Goal: Transaction & Acquisition: Purchase product/service

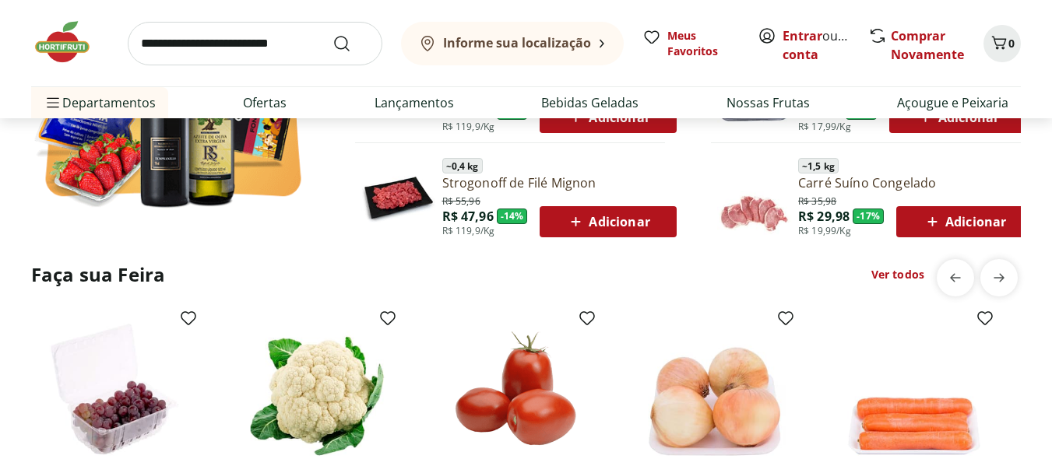
scroll to position [1246, 0]
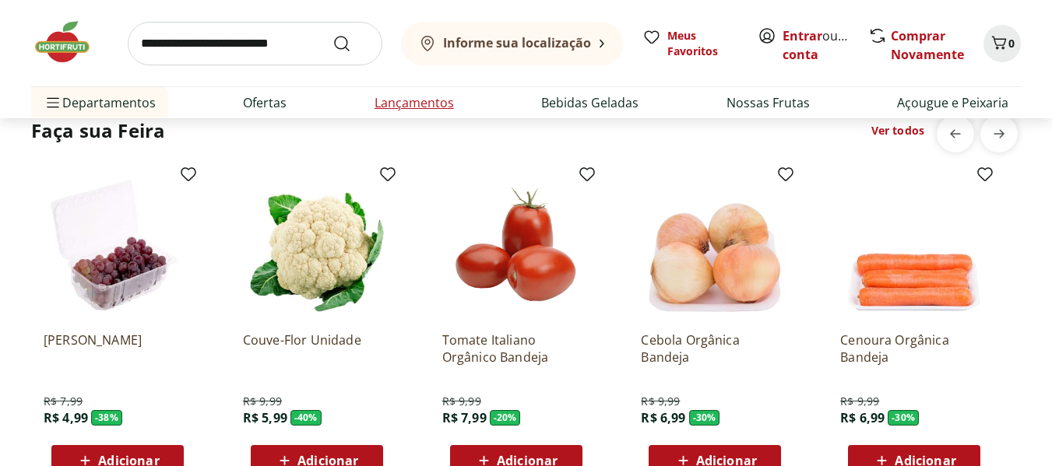
click at [419, 104] on link "Lançamentos" at bounding box center [414, 102] width 79 height 19
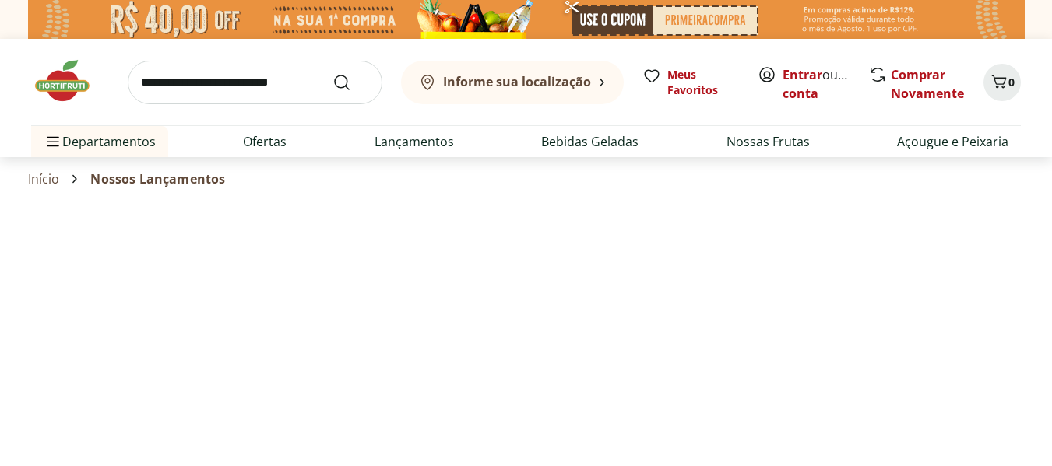
select select "**********"
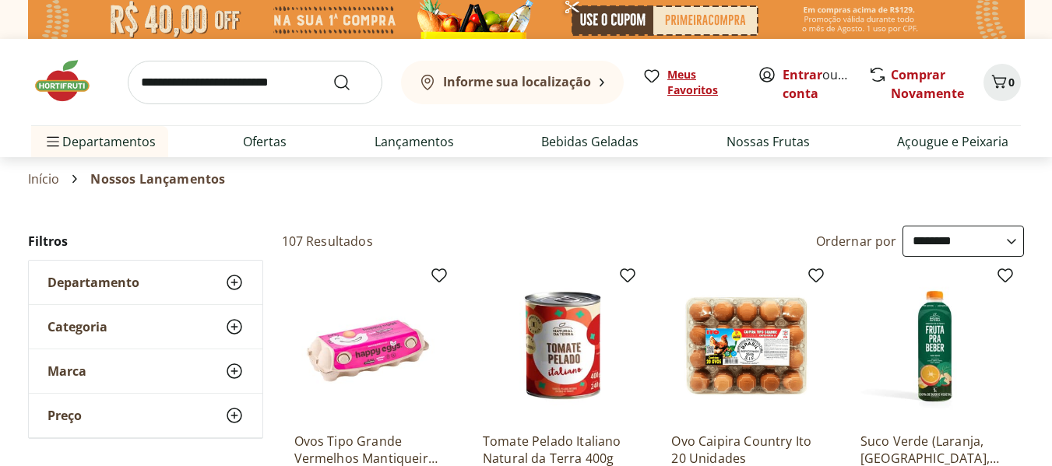
click at [684, 83] on span "Meus Favoritos" at bounding box center [703, 82] width 72 height 31
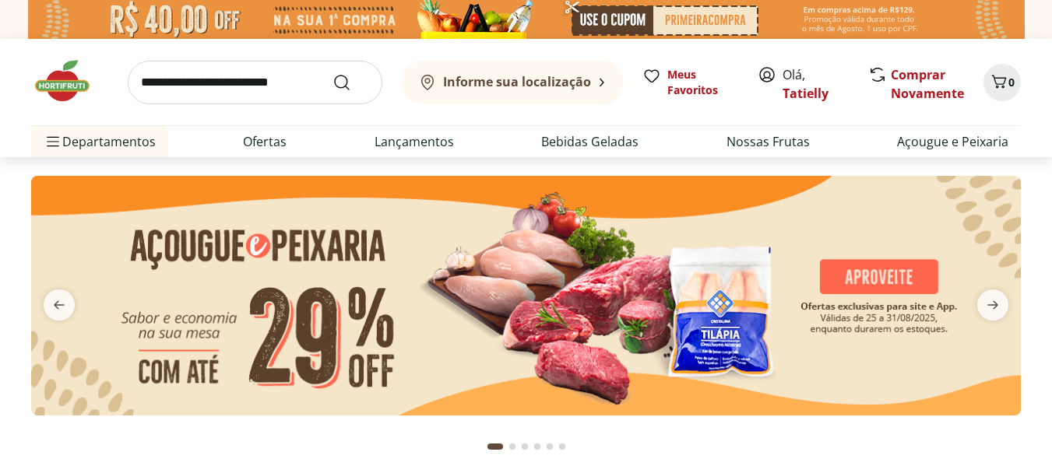
click at [454, 274] on img at bounding box center [526, 296] width 990 height 240
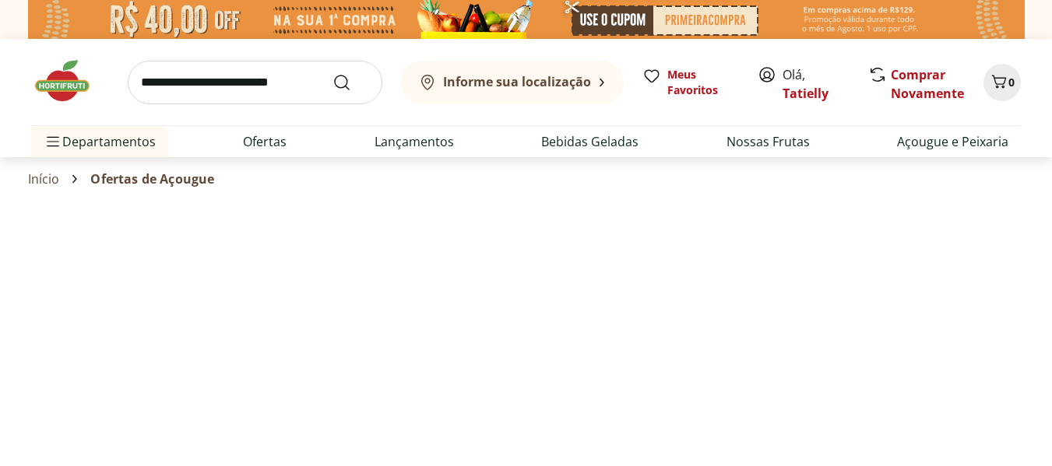
select select "**********"
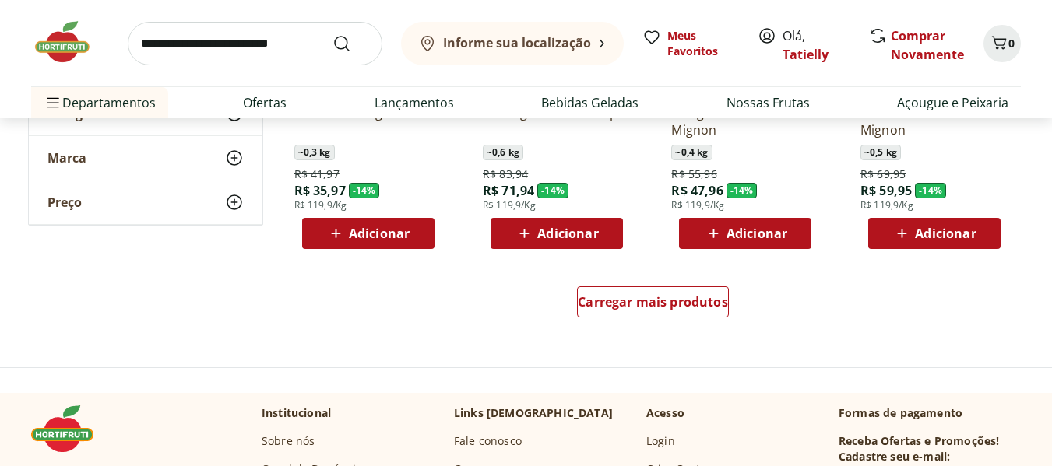
scroll to position [1012, 0]
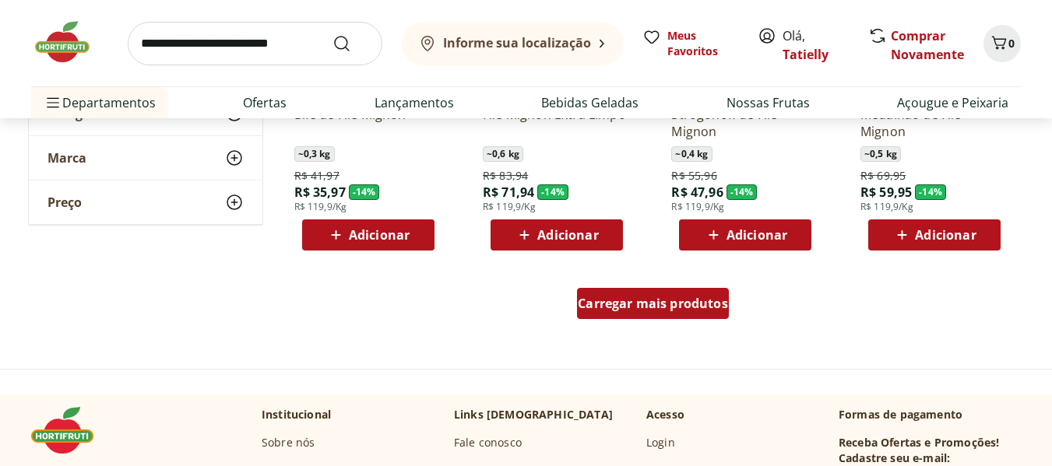
click at [666, 308] on span "Carregar mais produtos" at bounding box center [653, 303] width 150 height 12
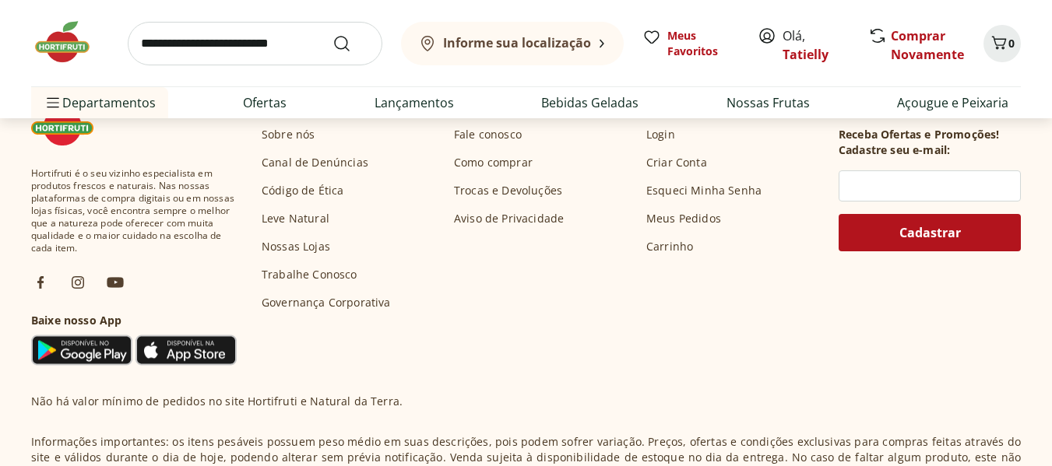
scroll to position [2024, 0]
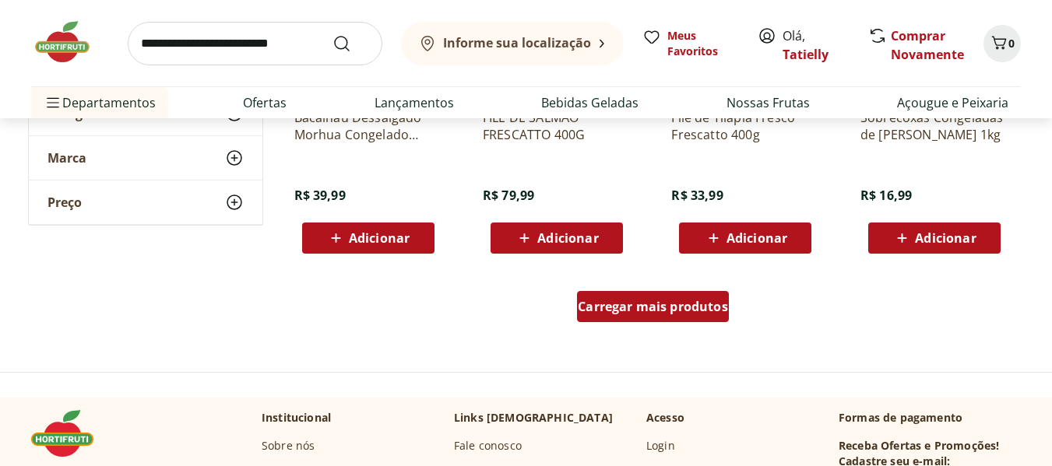
click at [601, 308] on span "Carregar mais produtos" at bounding box center [653, 307] width 150 height 12
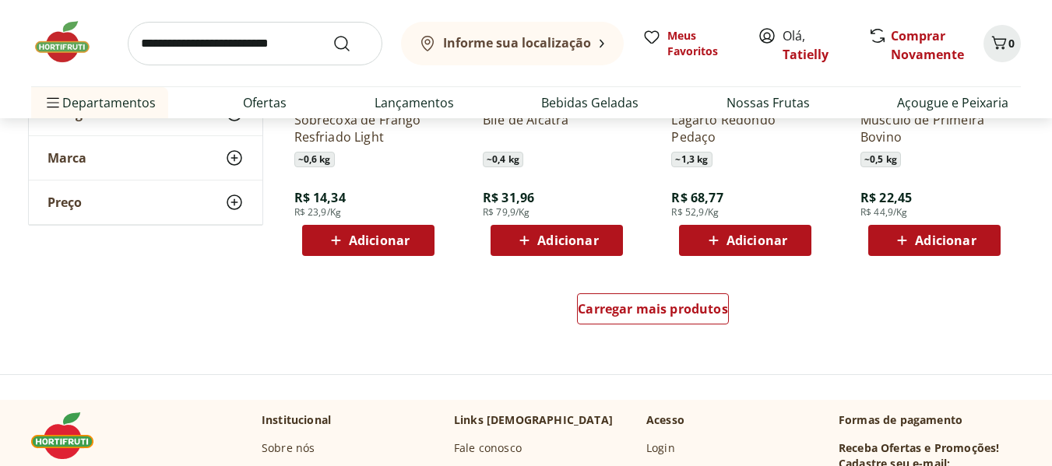
scroll to position [3037, 0]
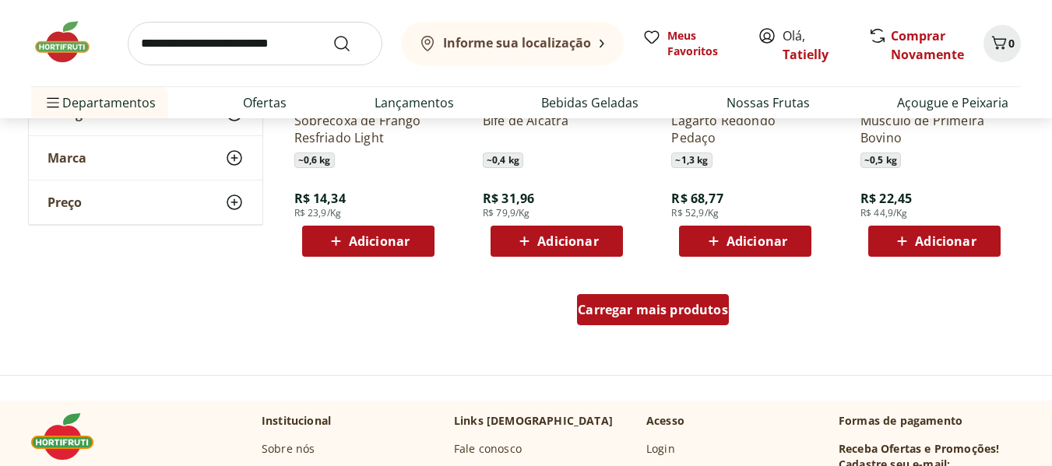
click at [615, 310] on span "Carregar mais produtos" at bounding box center [653, 310] width 150 height 12
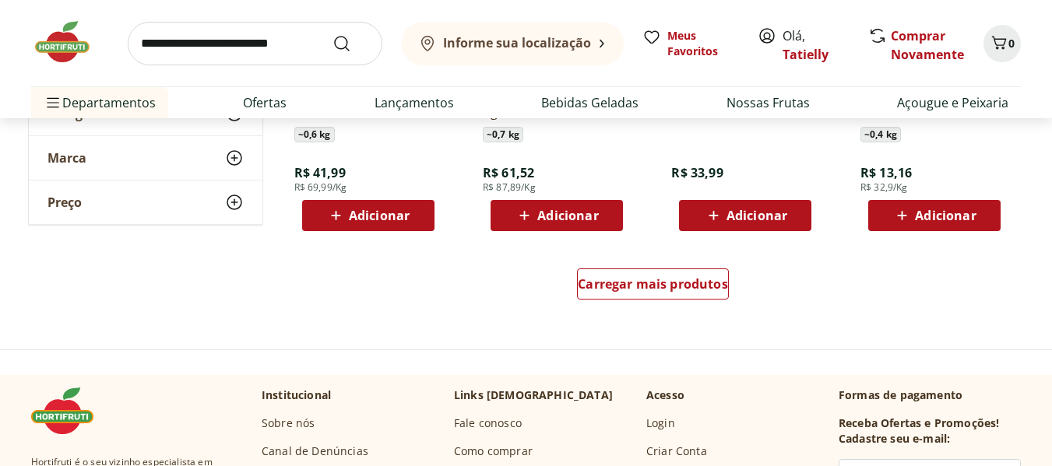
scroll to position [4049, 0]
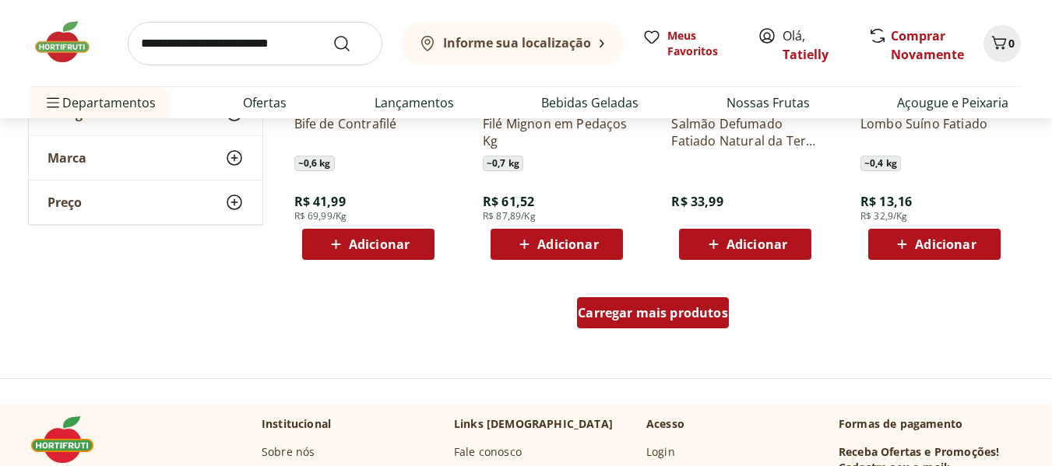
click at [620, 318] on span "Carregar mais produtos" at bounding box center [653, 313] width 150 height 12
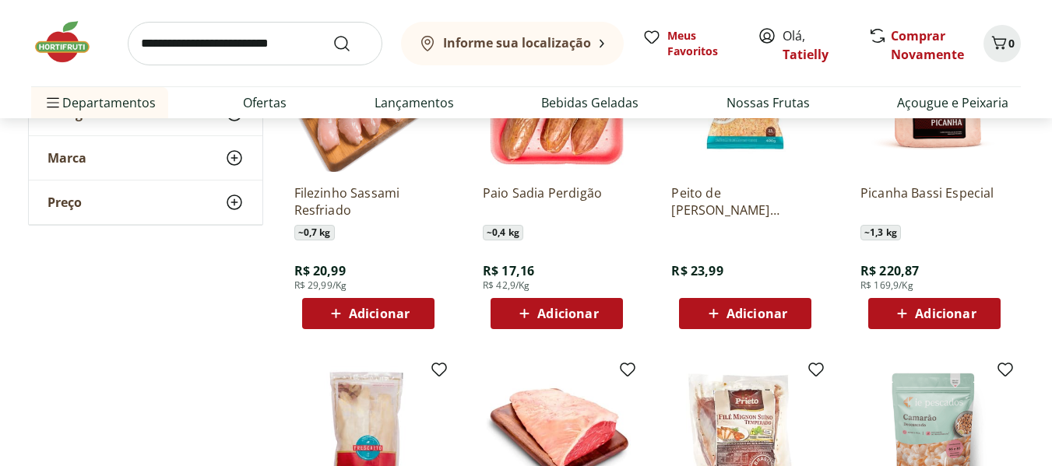
scroll to position [4983, 0]
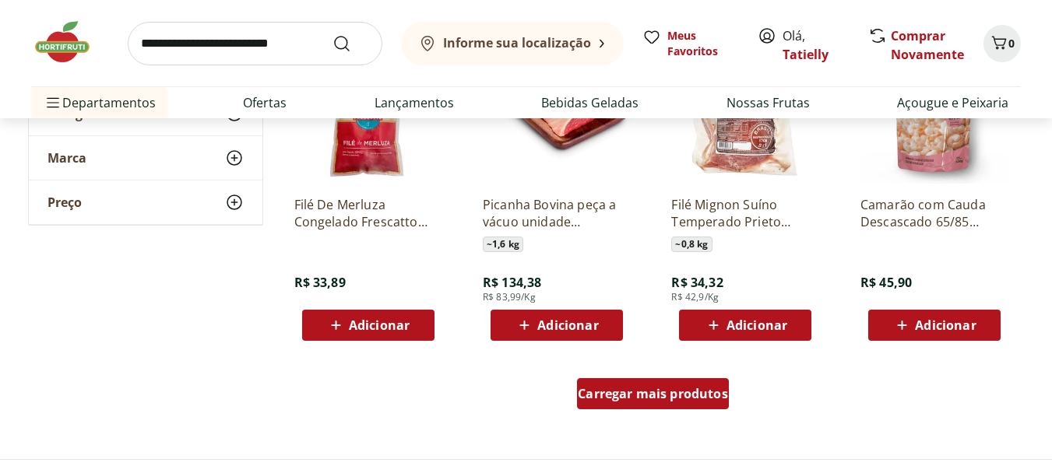
click at [655, 400] on span "Carregar mais produtos" at bounding box center [653, 394] width 150 height 12
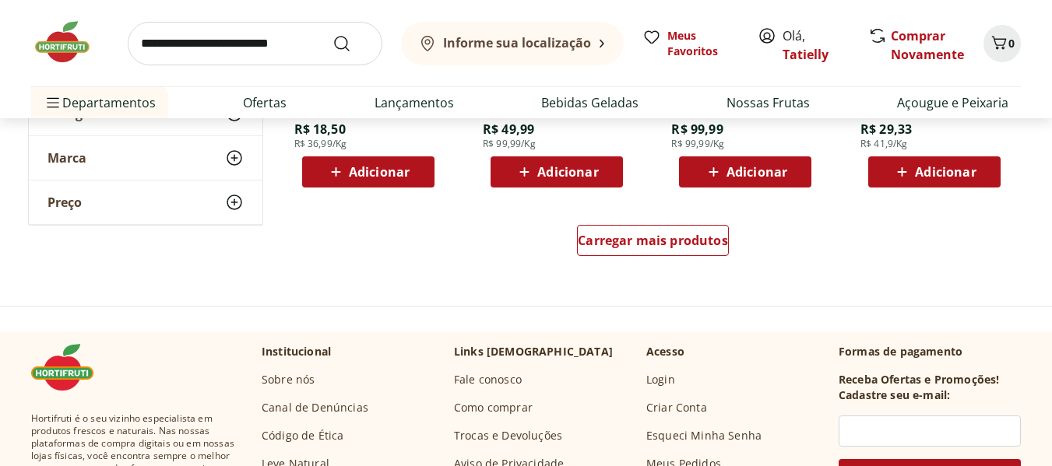
scroll to position [6151, 0]
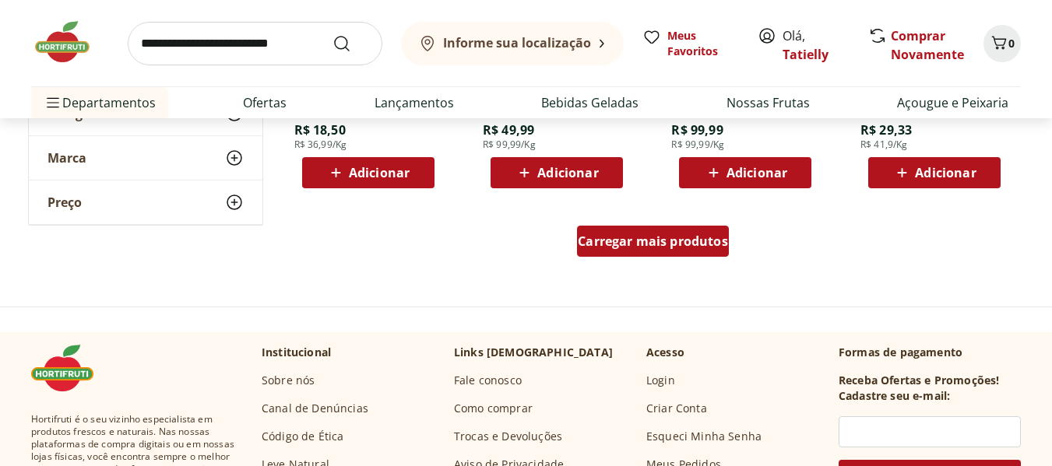
click at [642, 251] on div "Carregar mais produtos" at bounding box center [653, 241] width 152 height 31
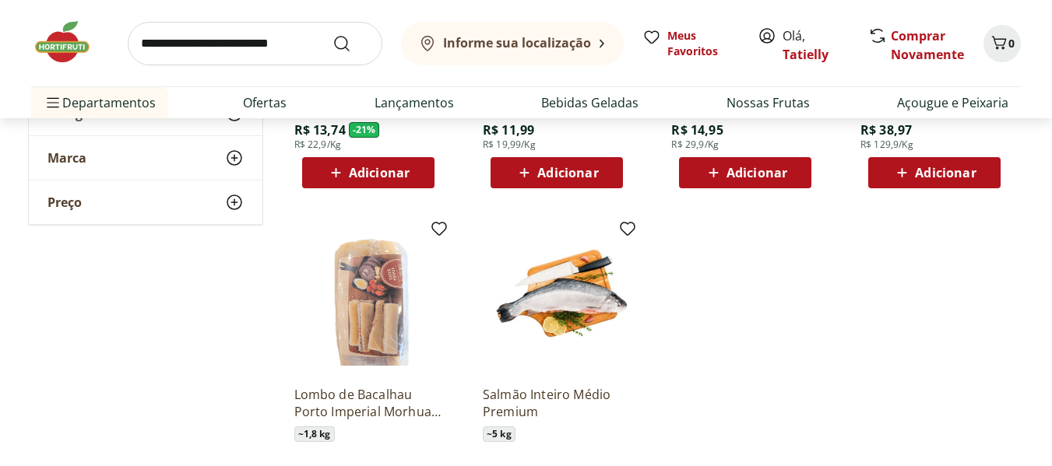
scroll to position [6852, 0]
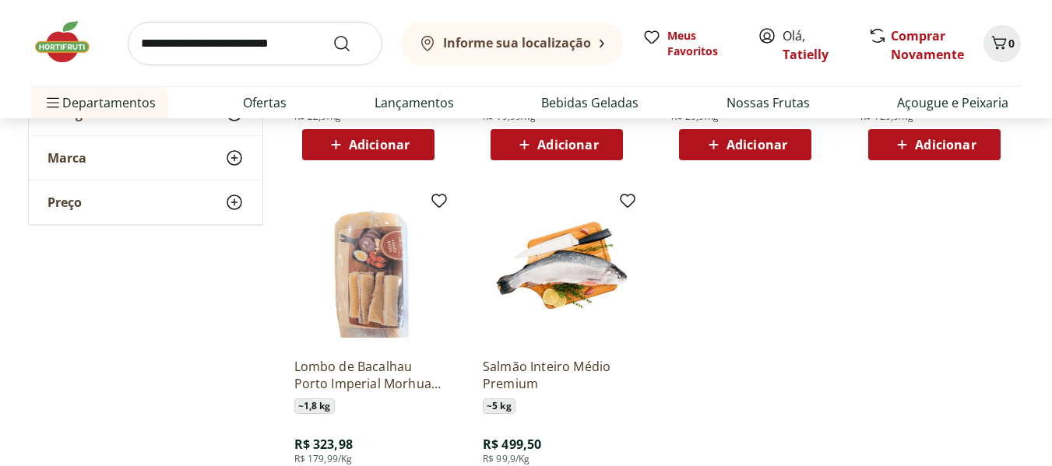
click at [552, 372] on p "Salmão Inteiro Médio Premium" at bounding box center [557, 375] width 148 height 34
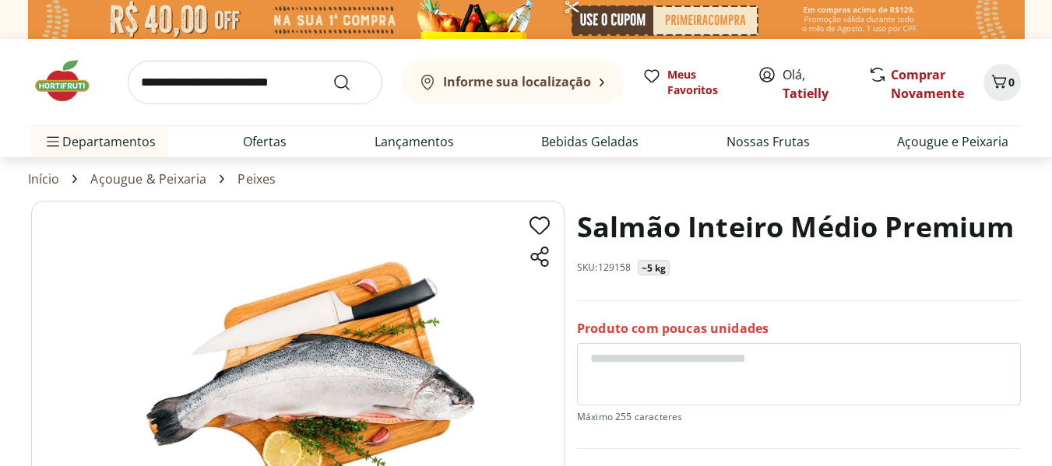
click at [816, 264] on div "Salmão Inteiro Médio Premium SKU: 129158 ~5 kg" at bounding box center [799, 251] width 444 height 100
select select "**********"
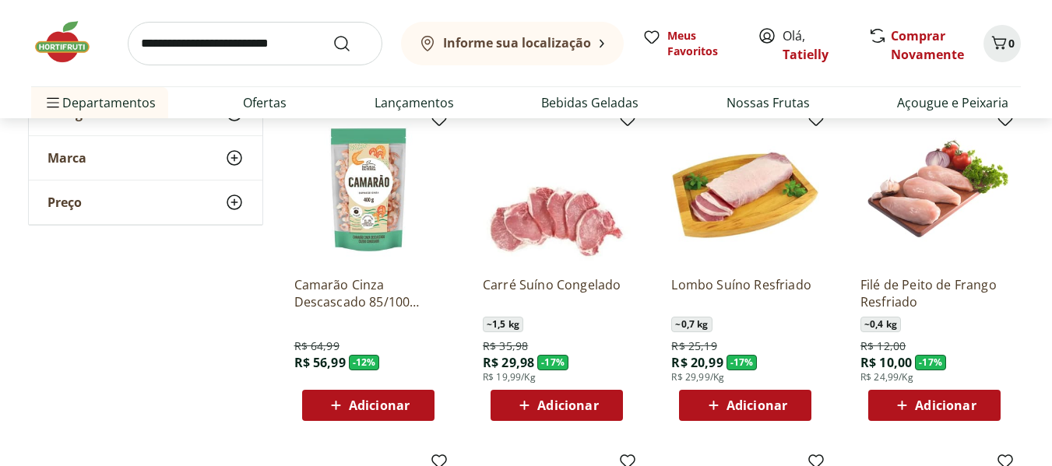
scroll to position [545, 0]
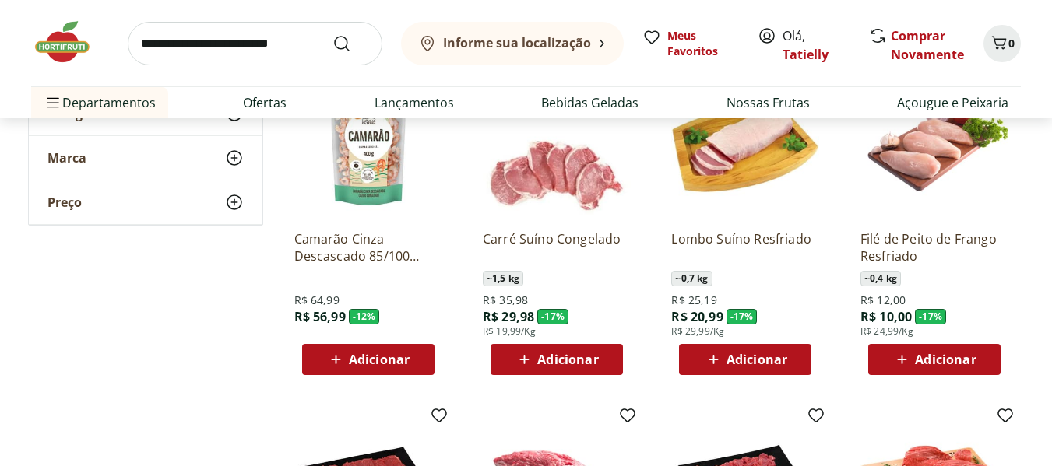
click at [737, 164] on img at bounding box center [745, 144] width 148 height 148
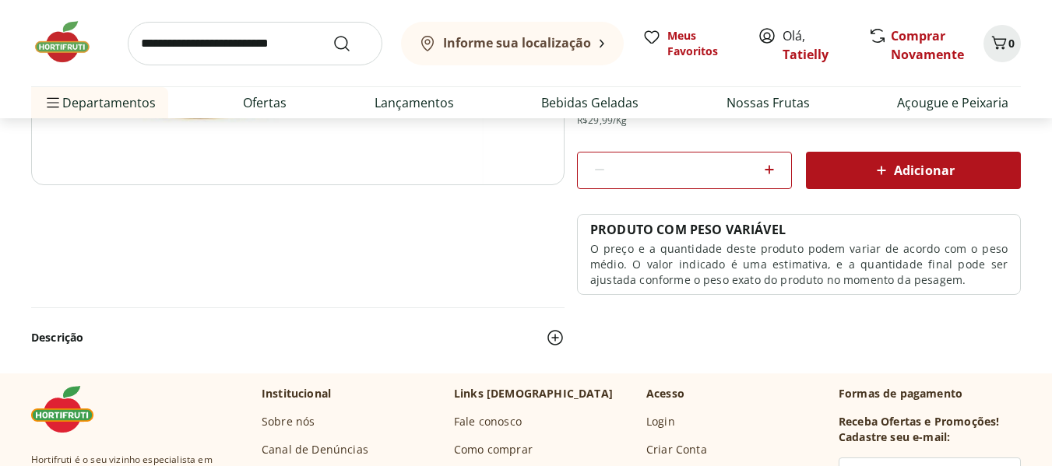
scroll to position [78, 0]
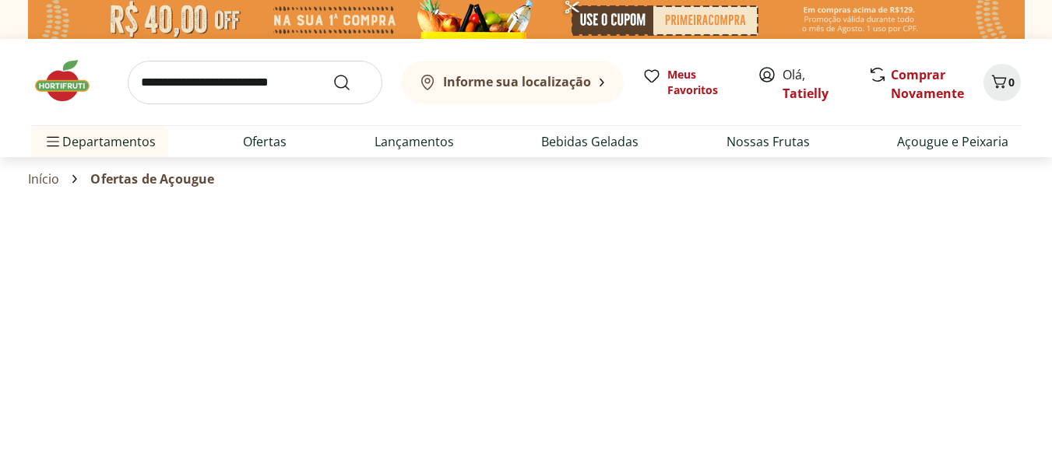
select select "**********"
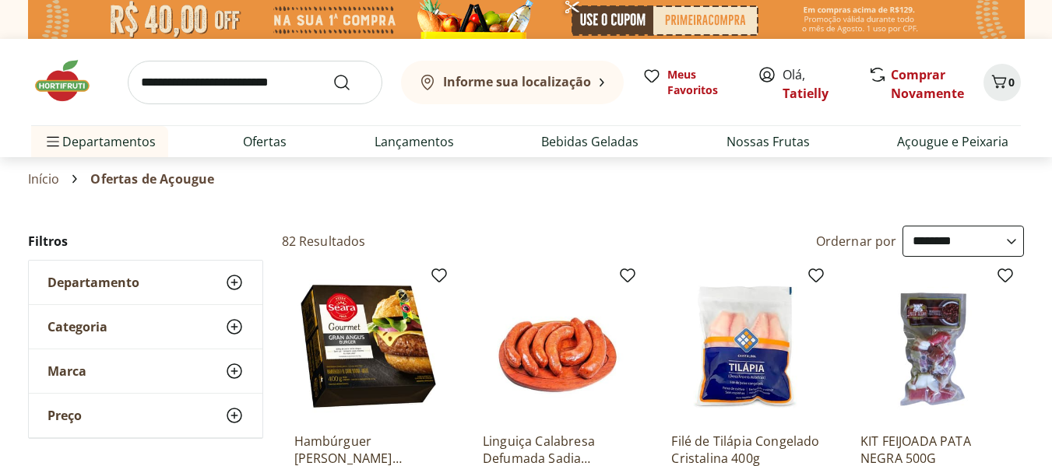
click at [965, 329] on img at bounding box center [934, 347] width 148 height 148
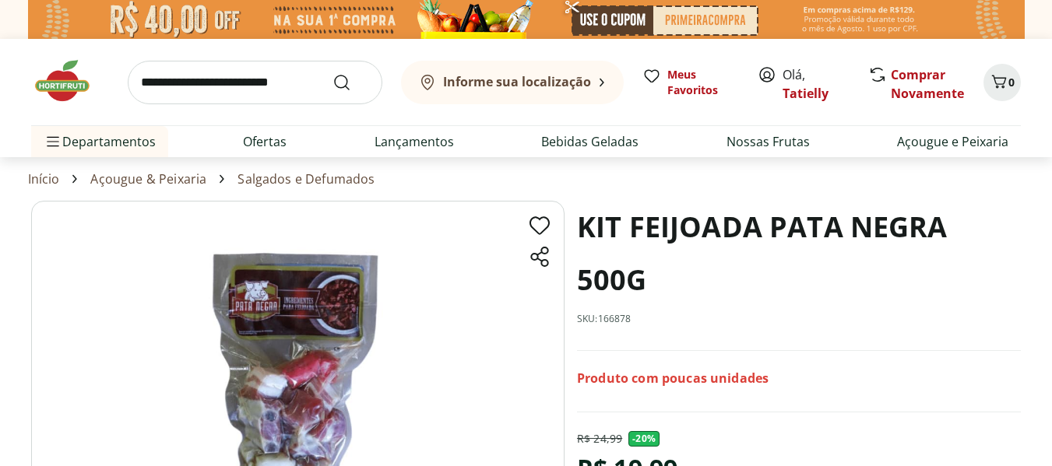
scroll to position [156, 0]
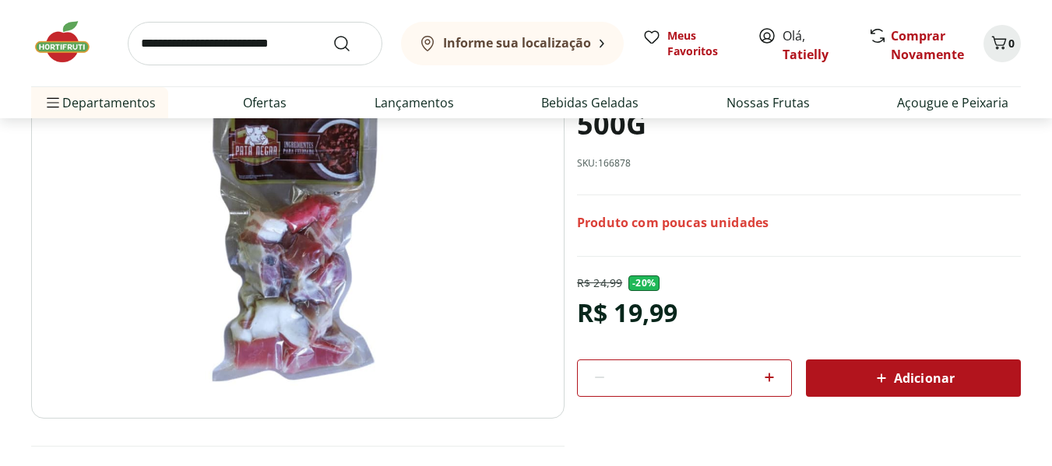
click at [774, 376] on icon at bounding box center [769, 377] width 19 height 19
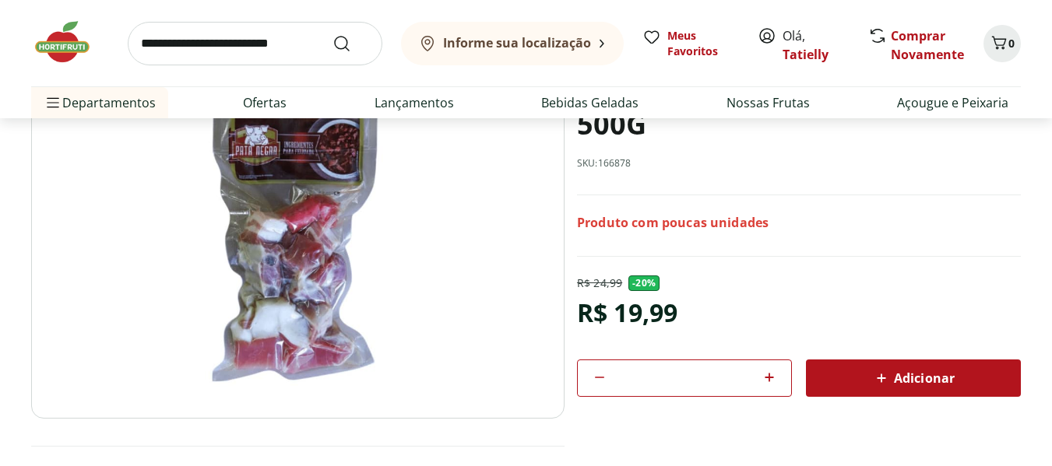
click at [774, 376] on icon at bounding box center [769, 377] width 19 height 19
type input "**"
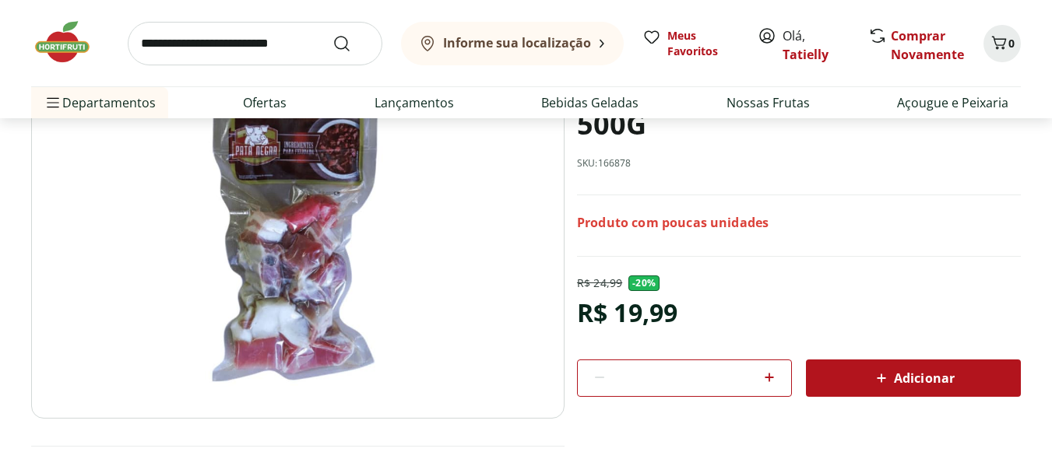
click at [898, 378] on section "KIT FEIJOADA PATA NEGRA 500G SKU: 166878 Produto com poucas unidades R$ 24,99 -…" at bounding box center [526, 278] width 990 height 467
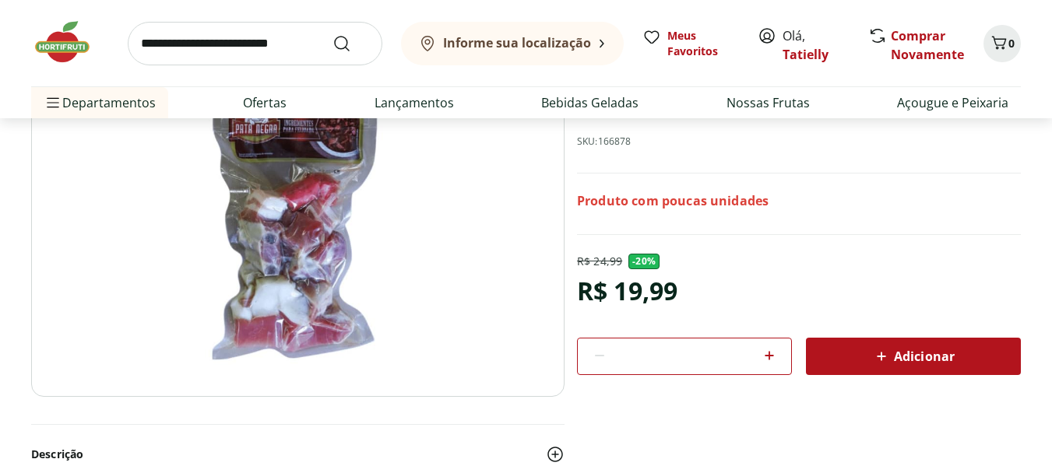
scroll to position [234, 0]
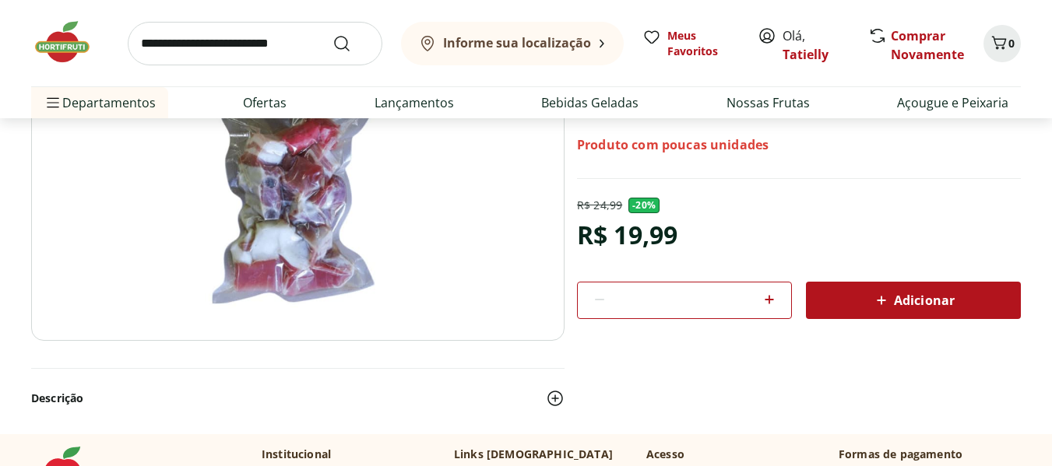
click at [770, 297] on icon at bounding box center [769, 299] width 19 height 19
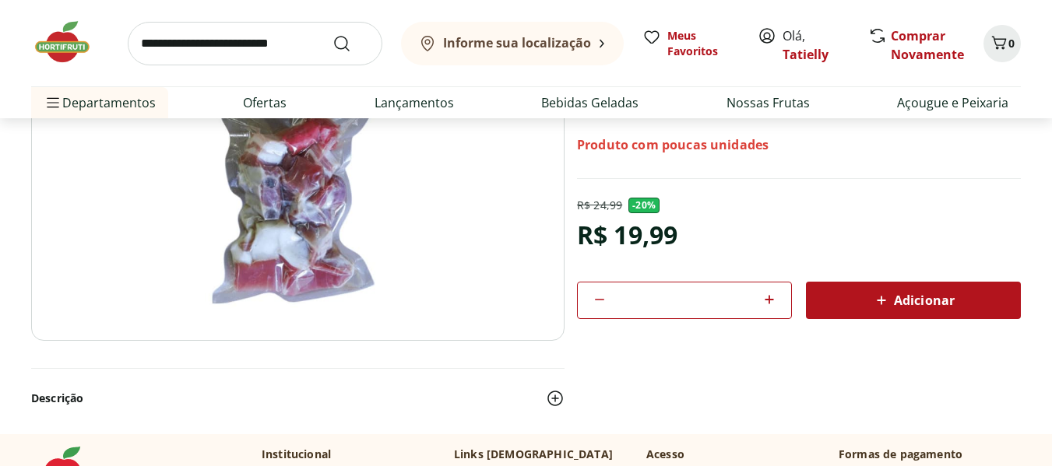
type input "*"
click at [907, 301] on span "Adicionar" at bounding box center [913, 300] width 83 height 19
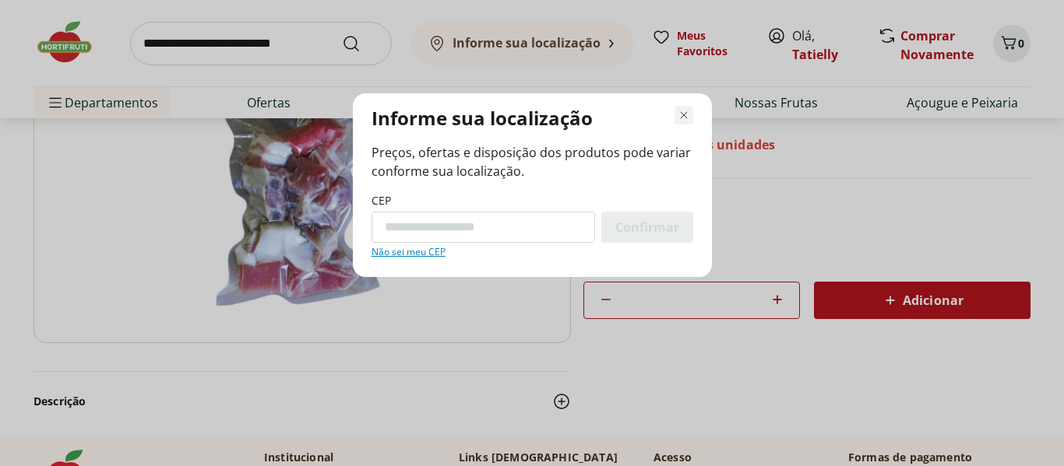
click at [684, 114] on icon "Fechar modal de regionalização" at bounding box center [683, 115] width 19 height 19
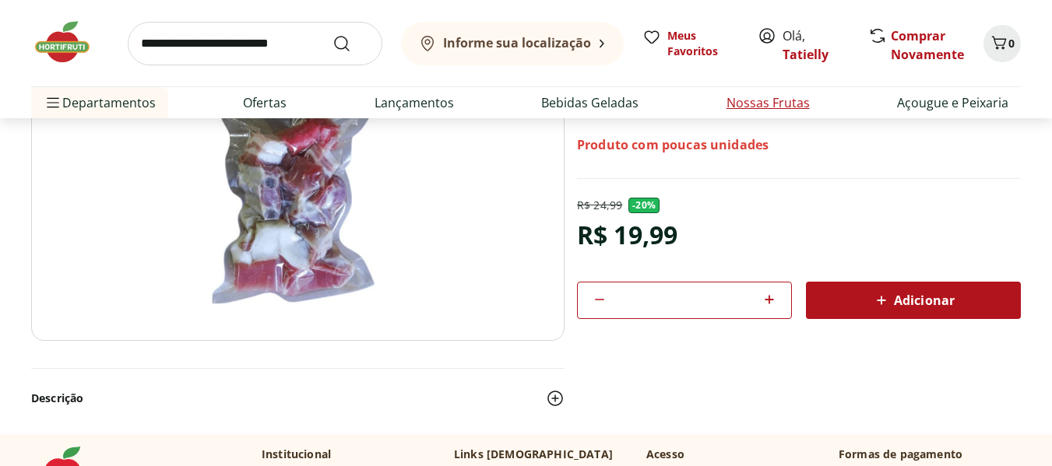
click at [770, 100] on link "Nossas Frutas" at bounding box center [767, 102] width 83 height 19
select select "**********"
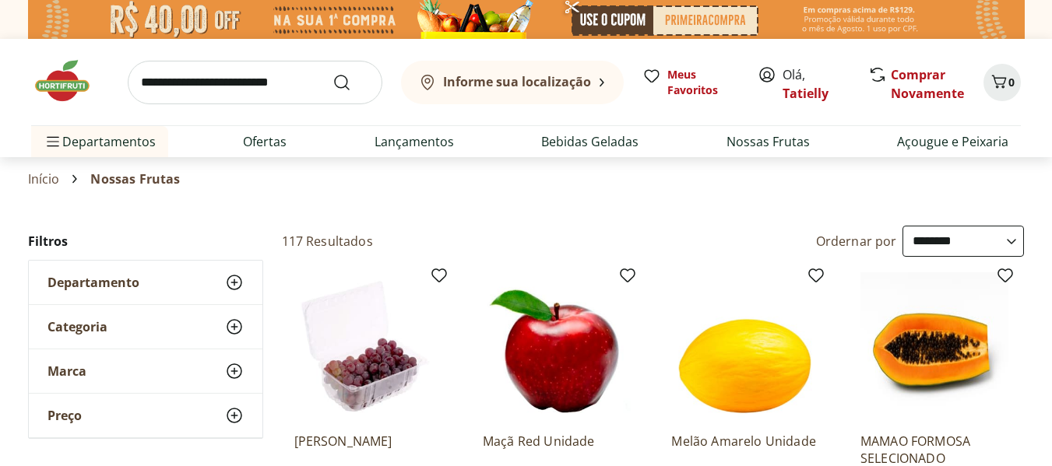
scroll to position [78, 0]
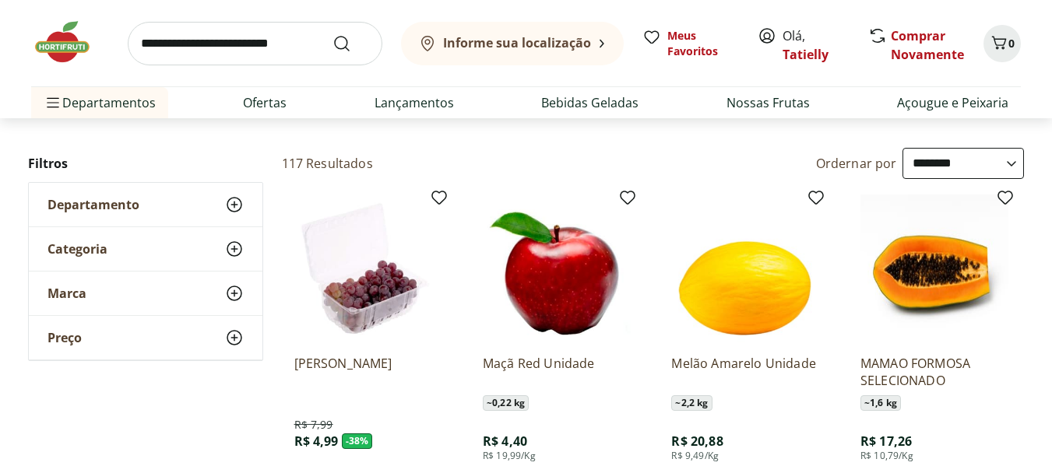
click at [369, 257] on img at bounding box center [368, 269] width 148 height 148
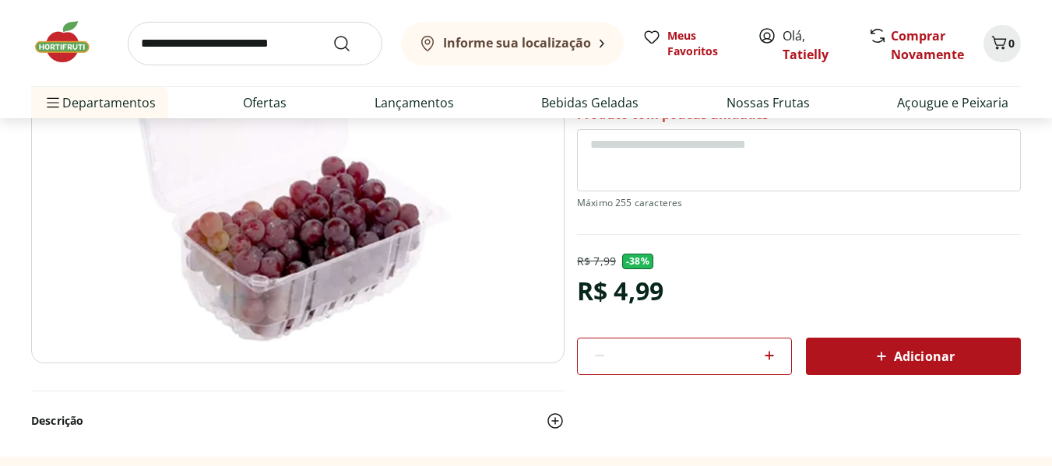
scroll to position [234, 0]
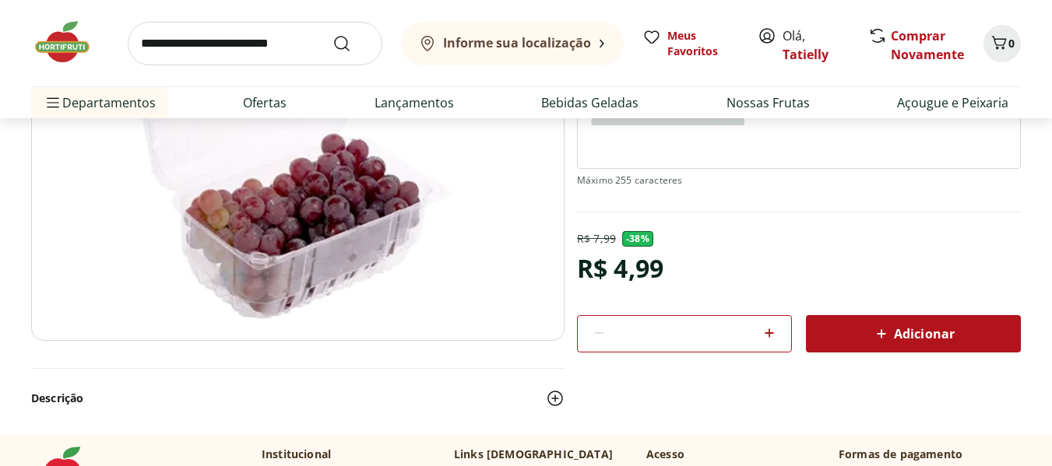
scroll to position [78, 0]
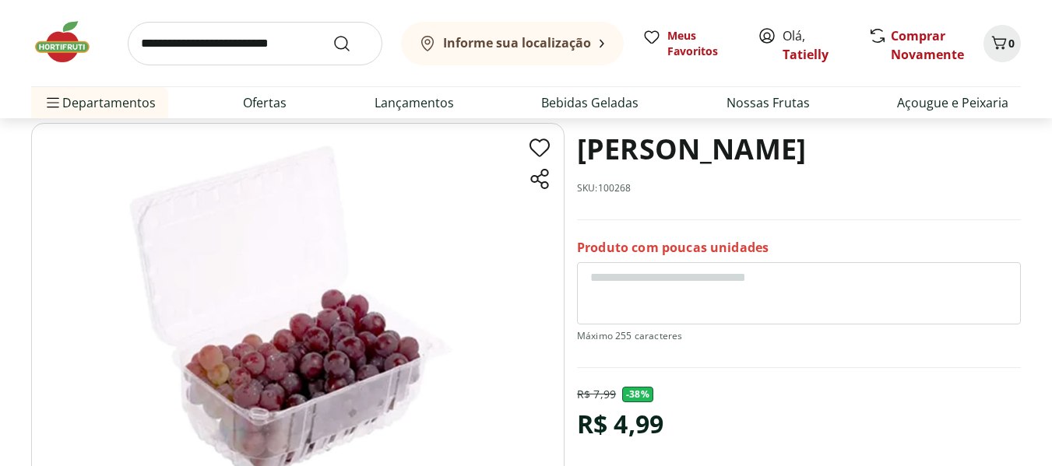
select select "**********"
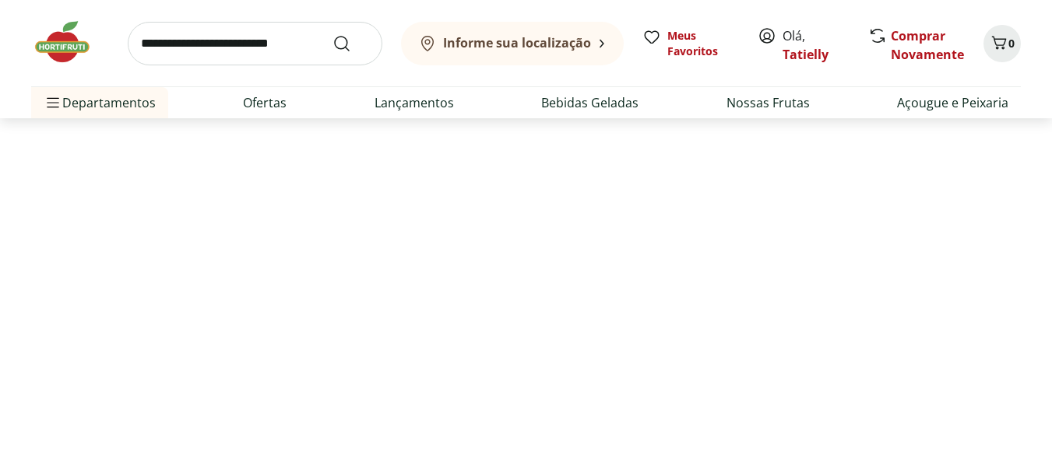
scroll to position [0, 0]
